Goal: Navigation & Orientation: Find specific page/section

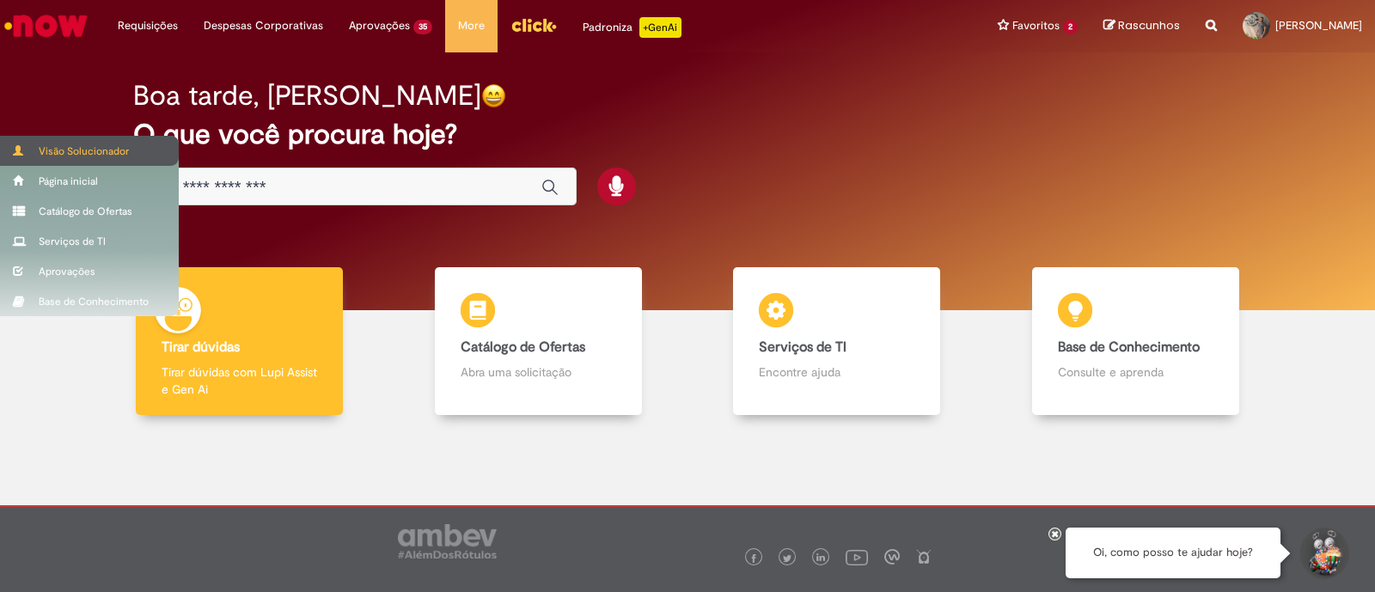
click at [94, 160] on div "Visão Solucionador" at bounding box center [89, 151] width 179 height 30
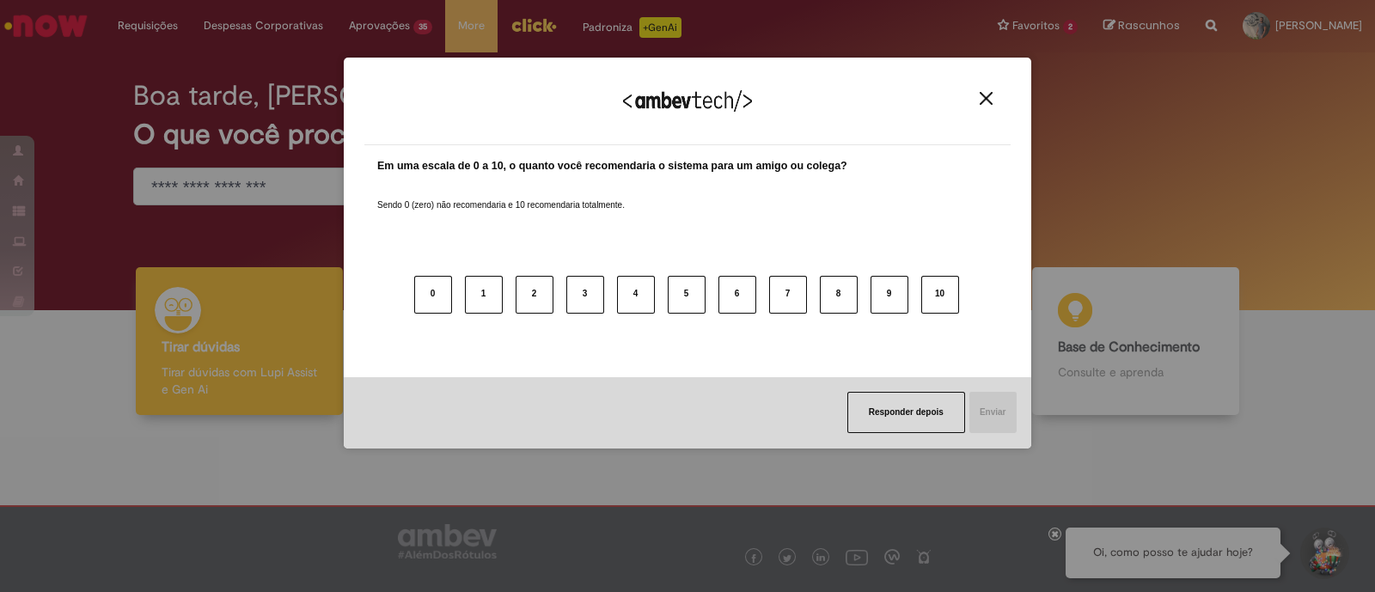
click at [984, 92] on img "Close" at bounding box center [986, 98] width 13 height 13
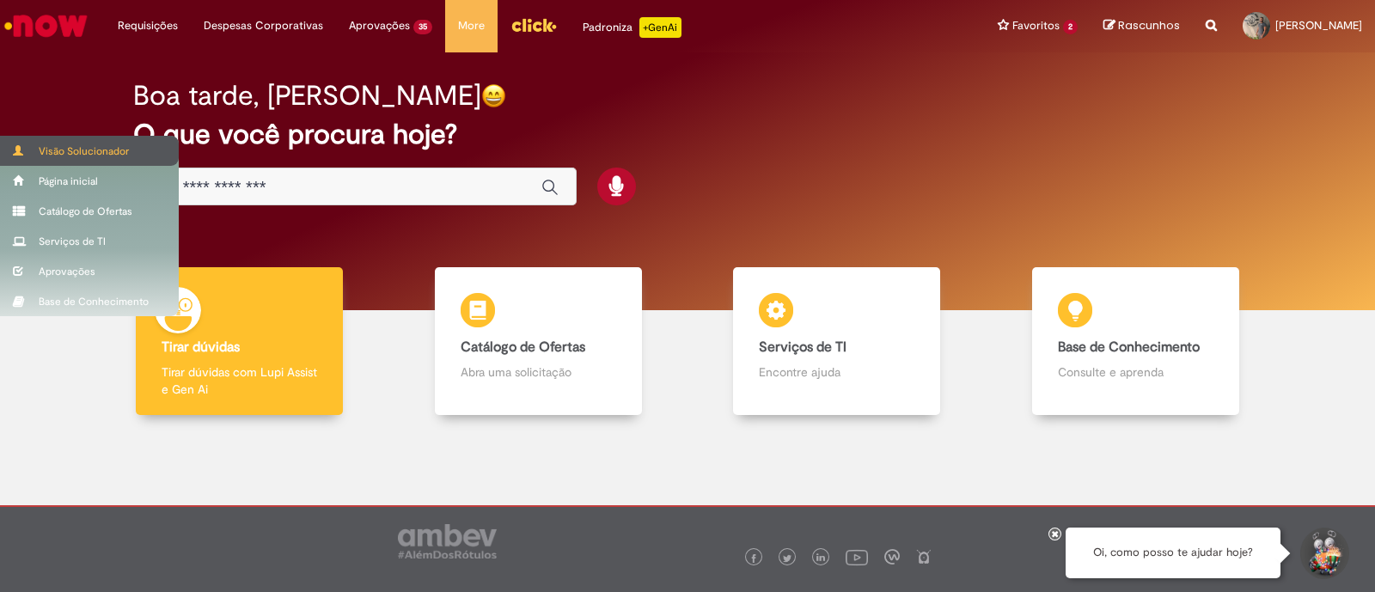
click at [114, 152] on div "Visão Solucionador" at bounding box center [89, 151] width 179 height 30
